Goal: Task Accomplishment & Management: Manage account settings

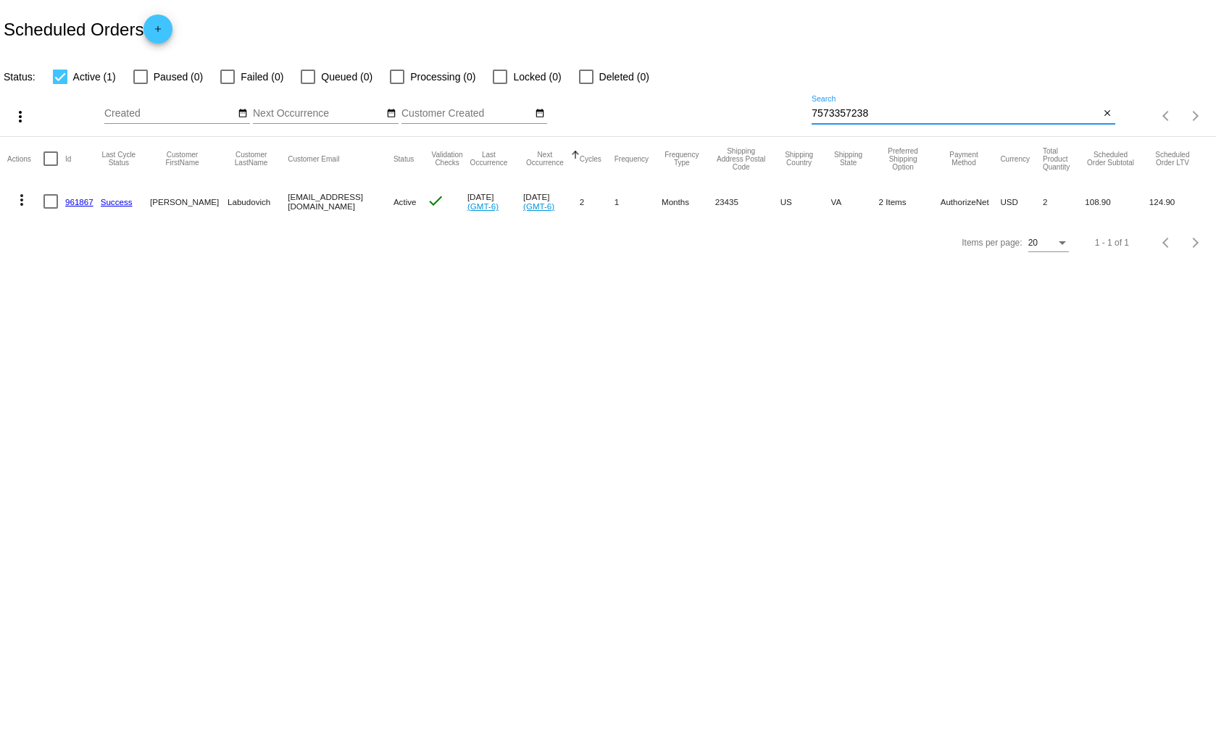
drag, startPoint x: 888, startPoint y: 117, endPoint x: 813, endPoint y: 120, distance: 75.5
click at [813, 120] on div "7573357238 Search" at bounding box center [956, 110] width 288 height 28
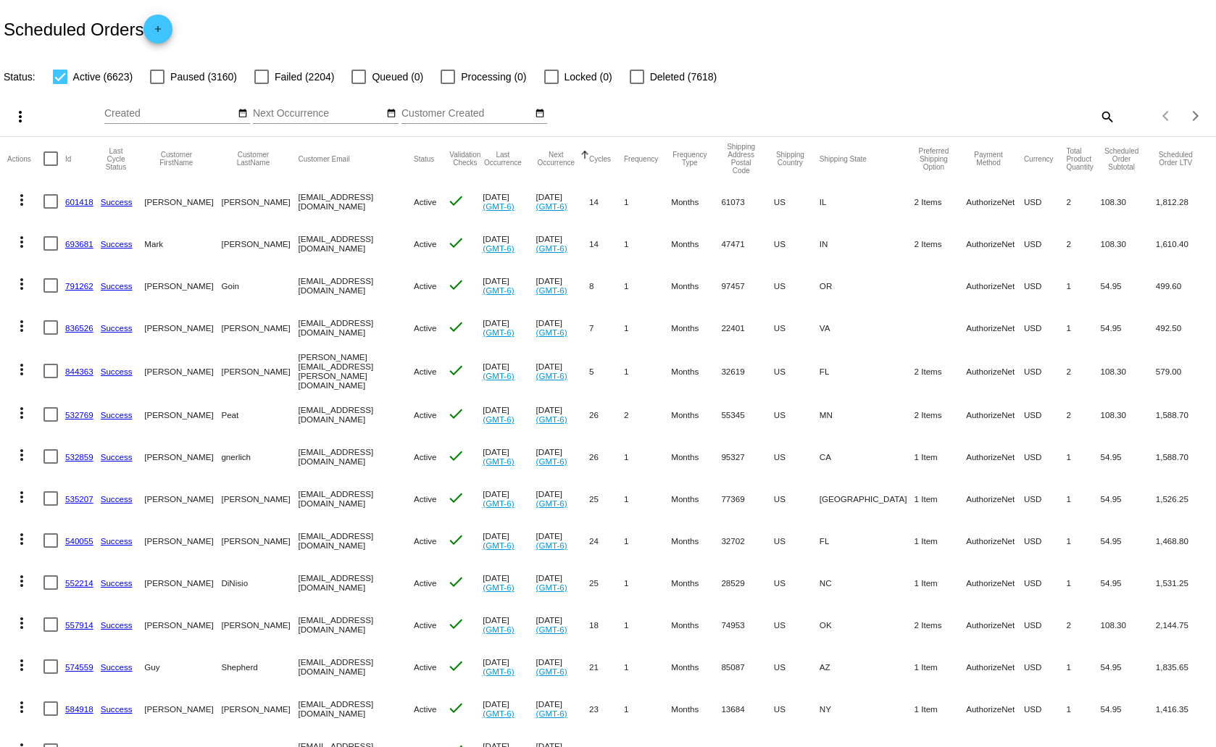
click at [1098, 114] on mat-icon "search" at bounding box center [1106, 116] width 17 height 22
click at [873, 115] on input "Search" at bounding box center [963, 114] width 303 height 12
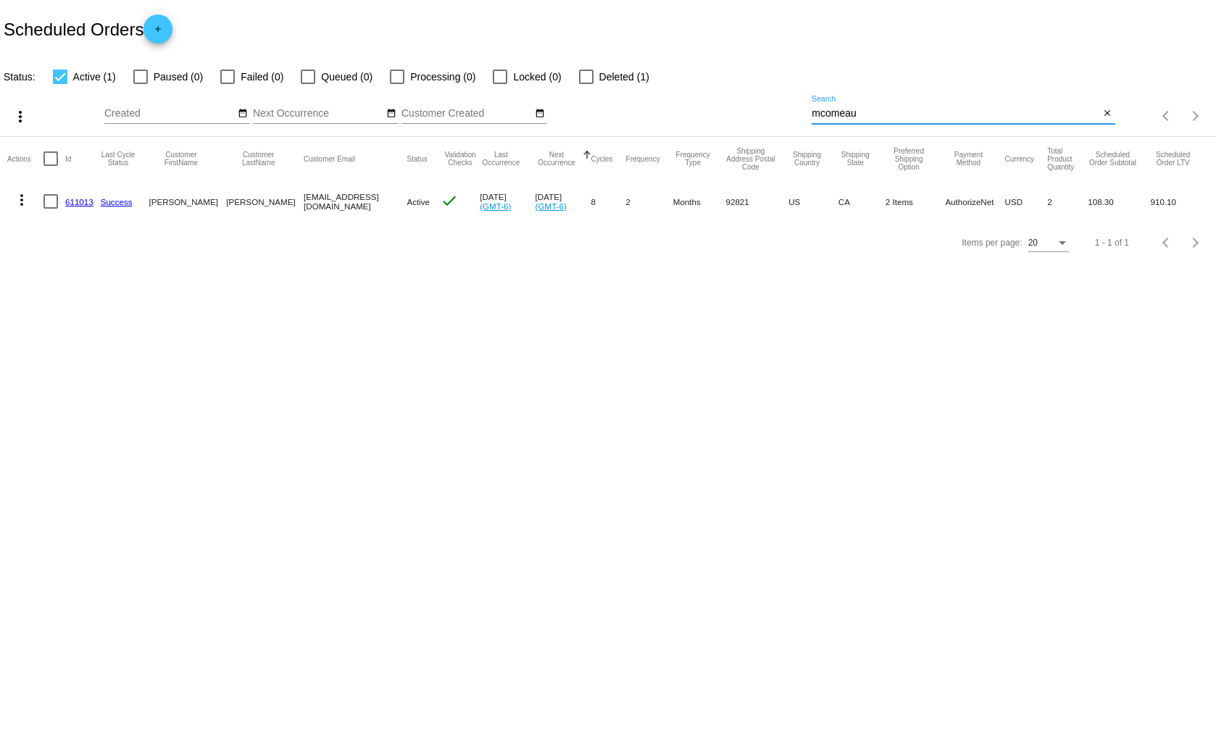
type input "mcomeau"
click at [75, 202] on link "611013" at bounding box center [79, 201] width 28 height 9
drag, startPoint x: 865, startPoint y: 117, endPoint x: 811, endPoint y: 117, distance: 54.4
click at [811, 117] on div "more_vert Sep Jan Feb Mar Apr 1" at bounding box center [608, 111] width 1216 height 51
paste input "xbeach@yahoo.com"
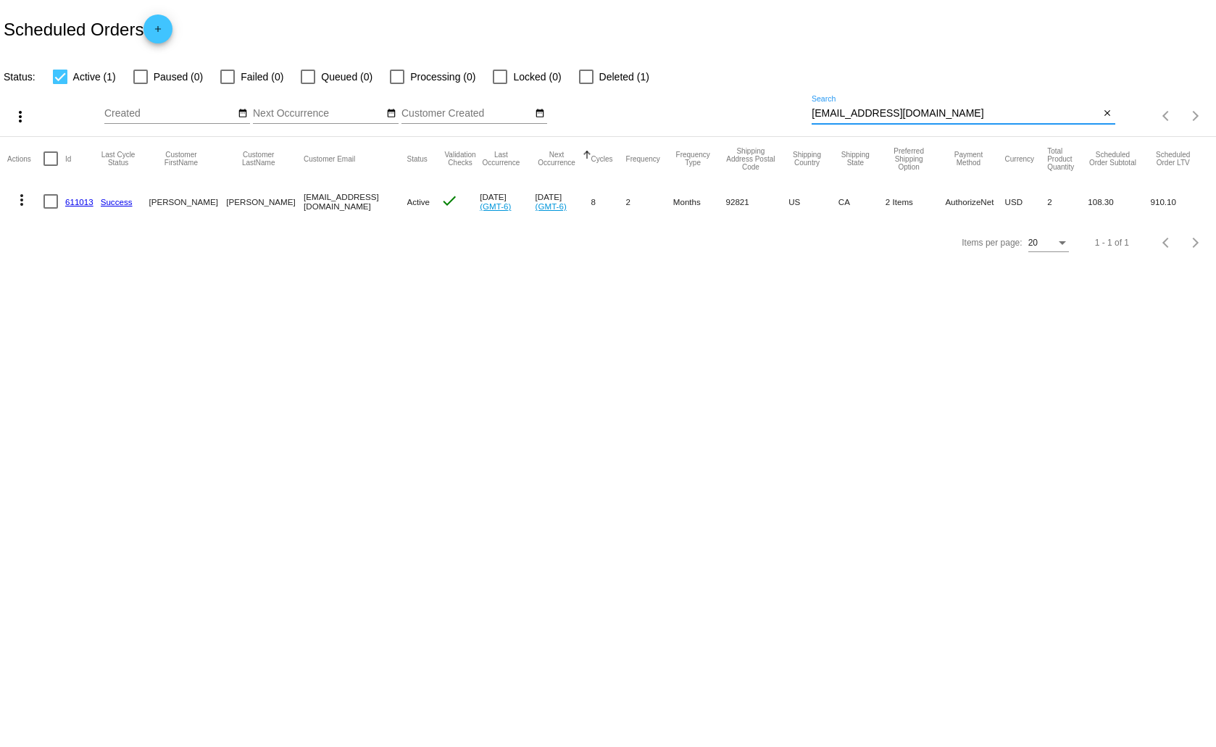
type input "[EMAIL_ADDRESS][DOMAIN_NAME]"
click at [17, 193] on mat-icon "more_vert" at bounding box center [21, 199] width 17 height 17
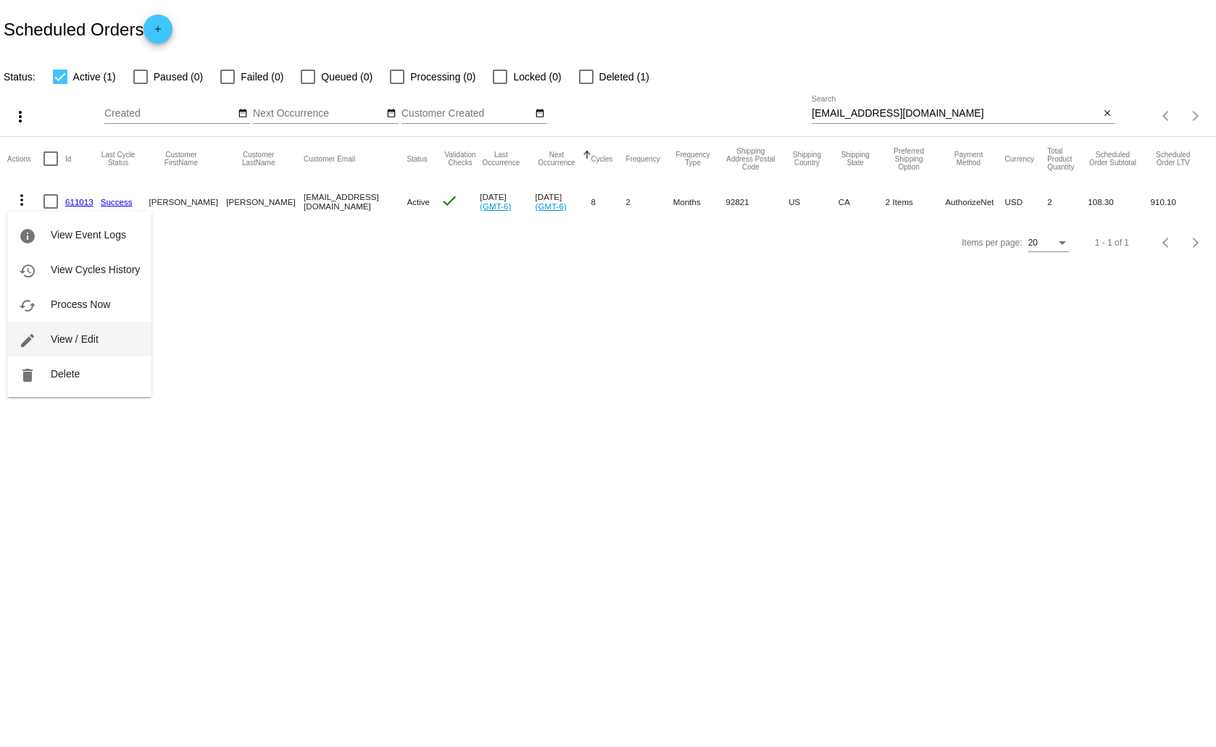
click at [70, 336] on span "View / Edit" at bounding box center [75, 339] width 48 height 12
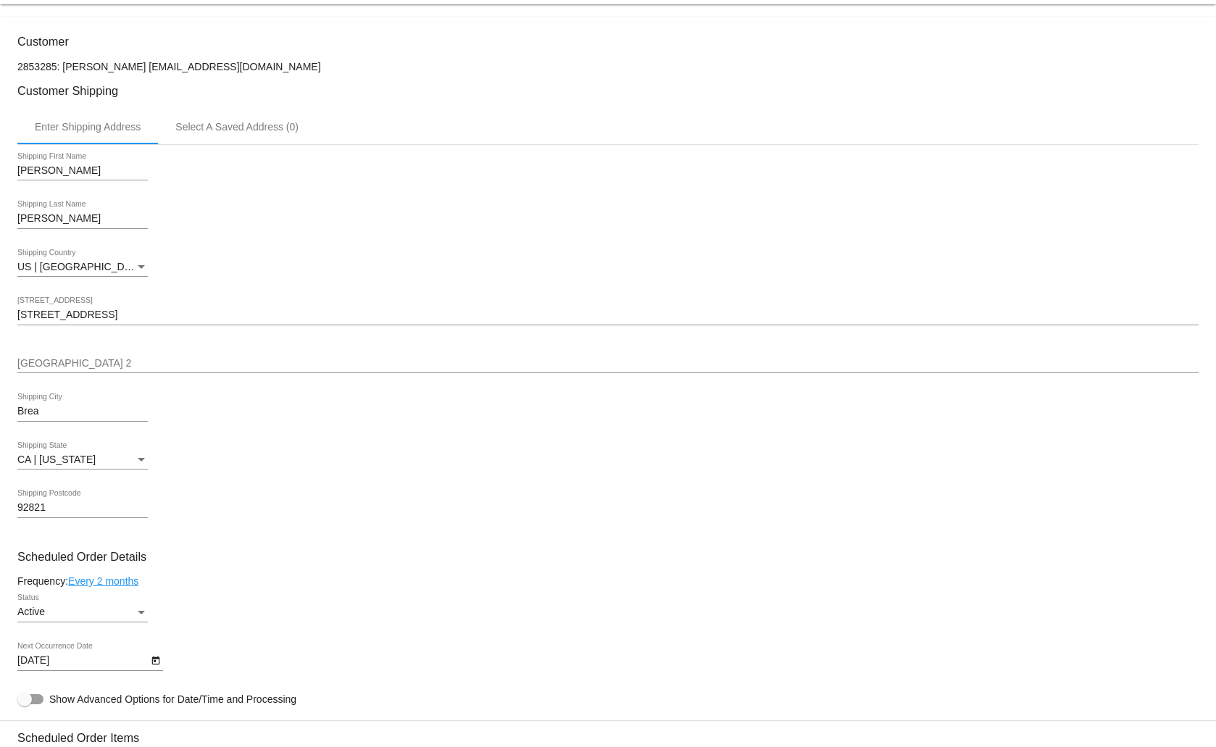
scroll to position [435, 0]
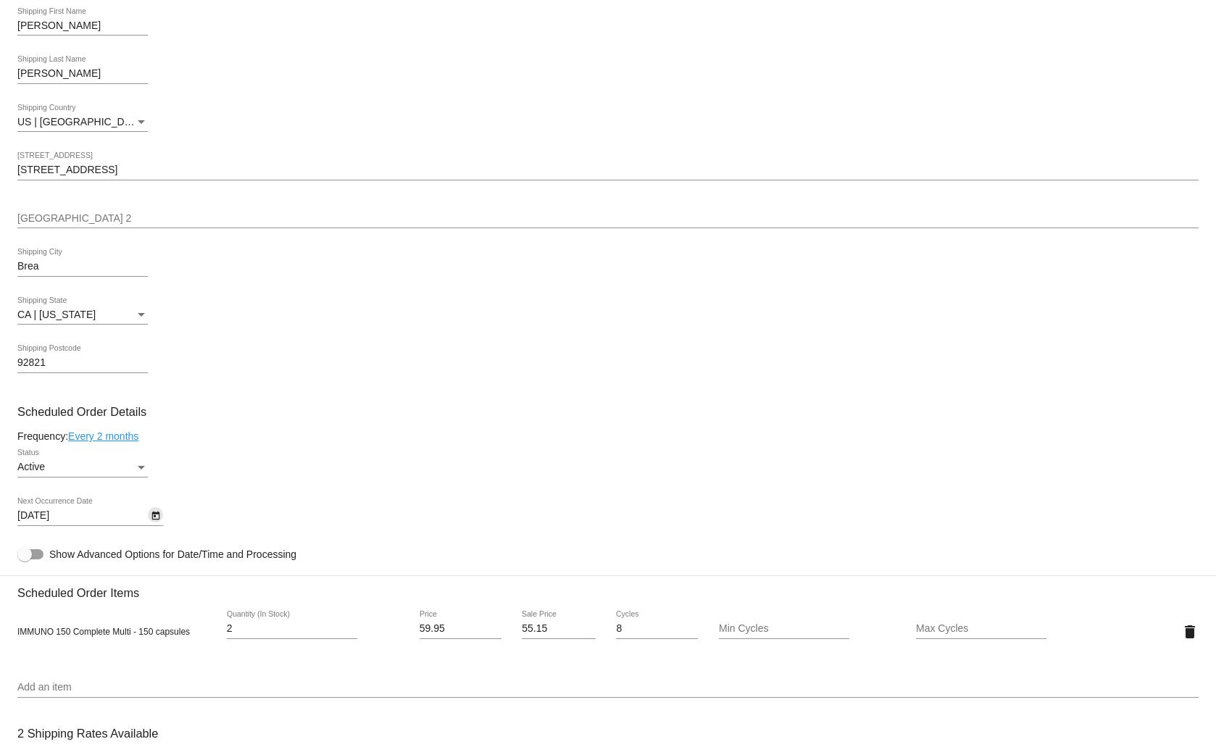
click at [157, 514] on icon "Open calendar" at bounding box center [155, 516] width 8 height 9
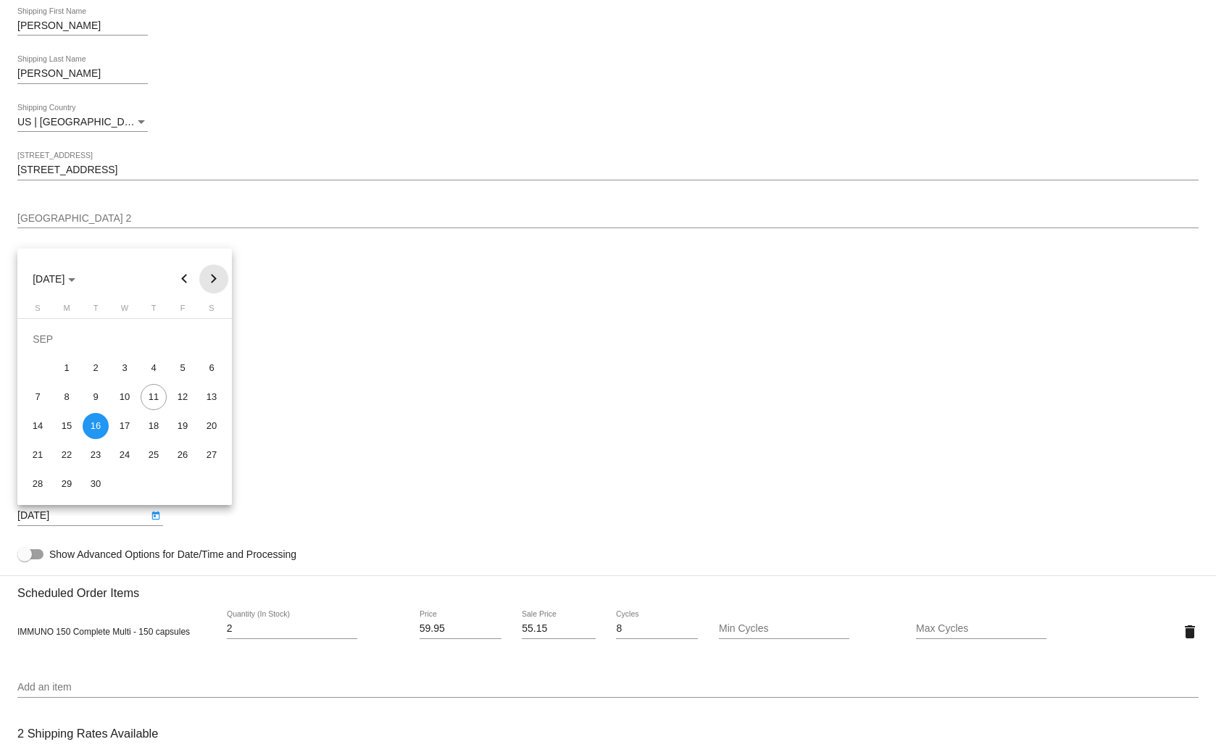
click at [209, 277] on button "Next month" at bounding box center [213, 279] width 29 height 29
click at [93, 427] on div "16" at bounding box center [96, 426] width 26 height 26
type input "12/16/2025"
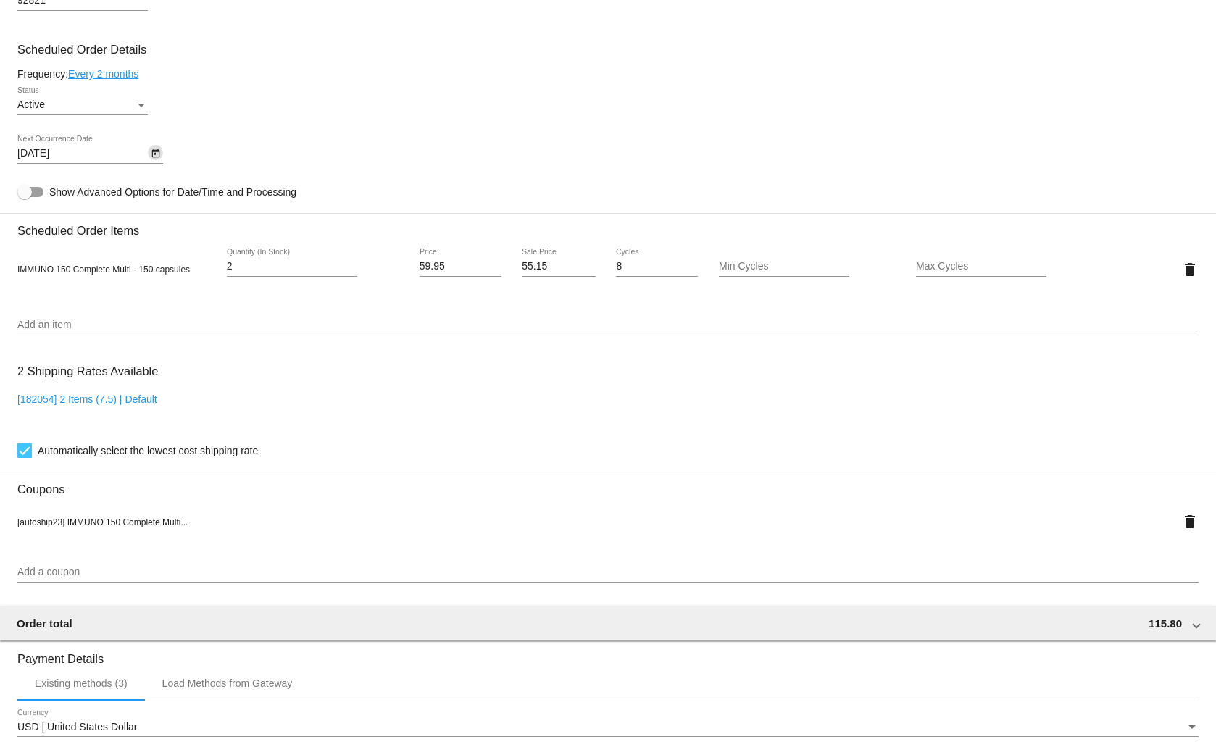
scroll to position [1060, 0]
